Goal: Find contact information: Obtain details needed to contact an individual or organization

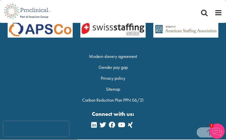
scroll to position [381, 0]
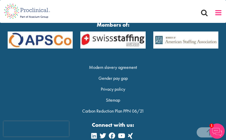
click at [217, 10] on span at bounding box center [218, 13] width 8 height 8
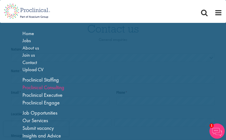
scroll to position [25, 0]
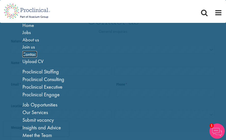
click at [30, 53] on span "Contact" at bounding box center [29, 54] width 15 height 6
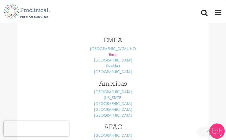
scroll to position [102, 0]
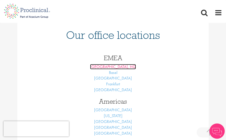
click at [112, 68] on link "[GEOGRAPHIC_DATA], HQ" at bounding box center [113, 66] width 46 height 5
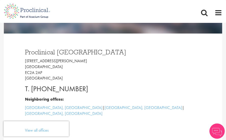
scroll to position [76, 0]
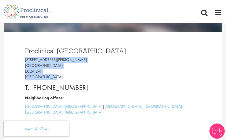
copy p "9 Appold Street London EC2A 2AP United Kingdom"
drag, startPoint x: 24, startPoint y: 59, endPoint x: 51, endPoint y: 75, distance: 30.8
click at [51, 75] on div "Proclinical London 9 Appold Street London EC2A 2AP United Kingdom T. +44 207 43…" at bounding box center [112, 90] width 183 height 85
copy p "44 207 437 6824"
copy p "+44 207 437 6824"
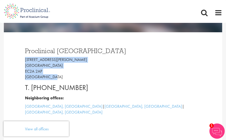
drag, startPoint x: 89, startPoint y: 88, endPoint x: 32, endPoint y: 88, distance: 57.3
click at [32, 88] on p "T. +44 207 437 6824" at bounding box center [113, 88] width 176 height 10
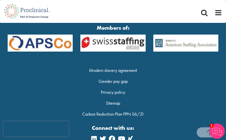
scroll to position [1141, 0]
